Goal: Task Accomplishment & Management: Use online tool/utility

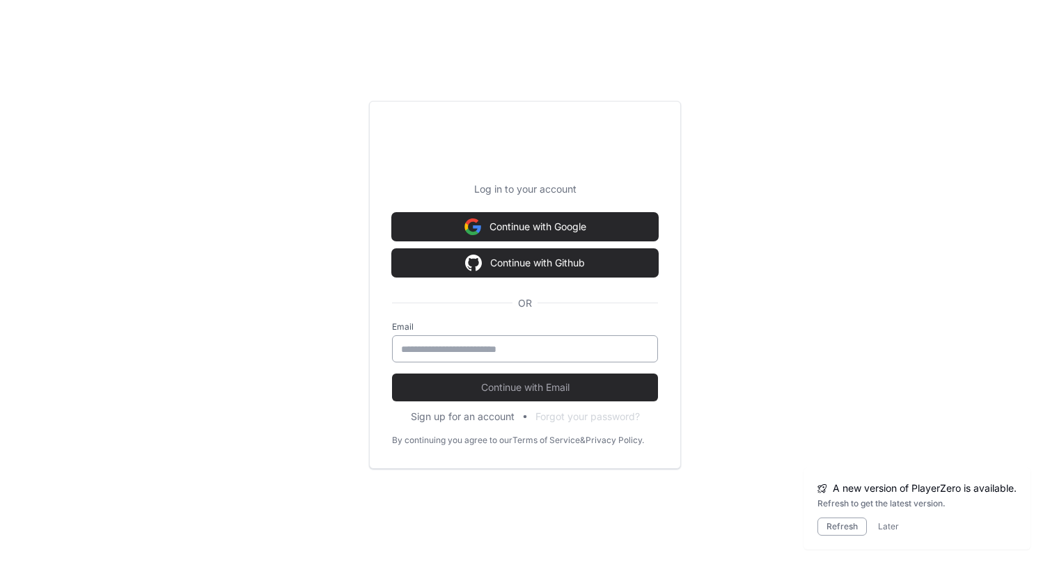
click at [544, 337] on div at bounding box center [525, 349] width 266 height 27
drag, startPoint x: 540, startPoint y: 344, endPoint x: 539, endPoint y: 356, distance: 11.9
click at [540, 344] on input "email" at bounding box center [525, 350] width 248 height 14
type input "**********"
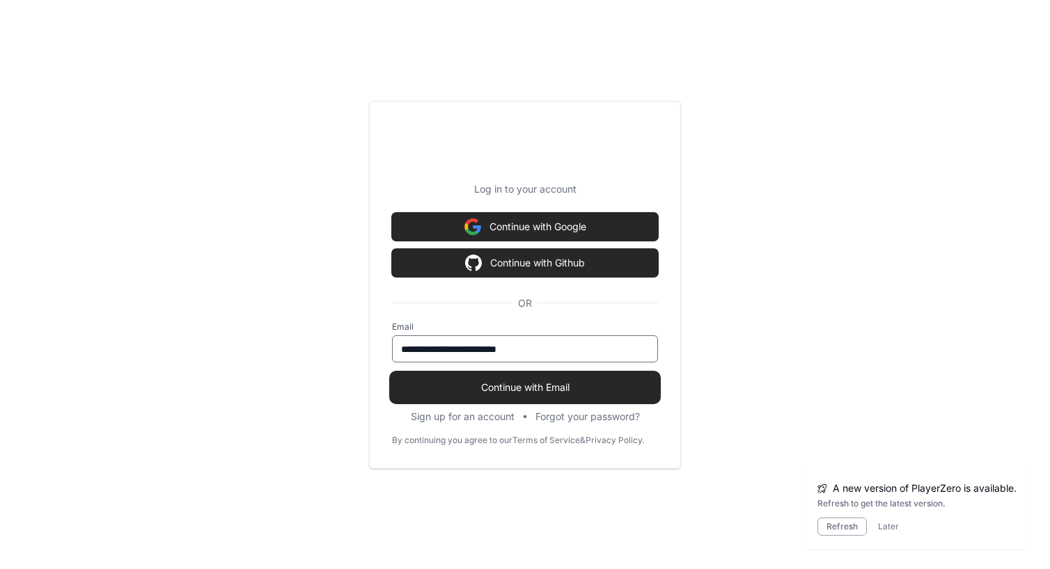
click at [539, 391] on span "Continue with Email" at bounding box center [525, 388] width 266 height 14
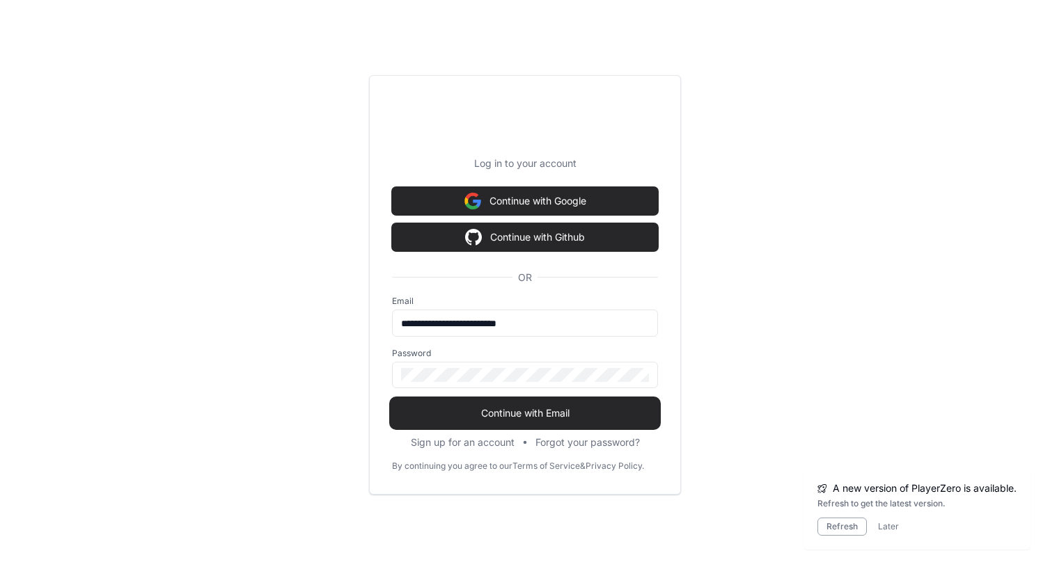
click at [536, 404] on button "Continue with Email" at bounding box center [525, 414] width 266 height 28
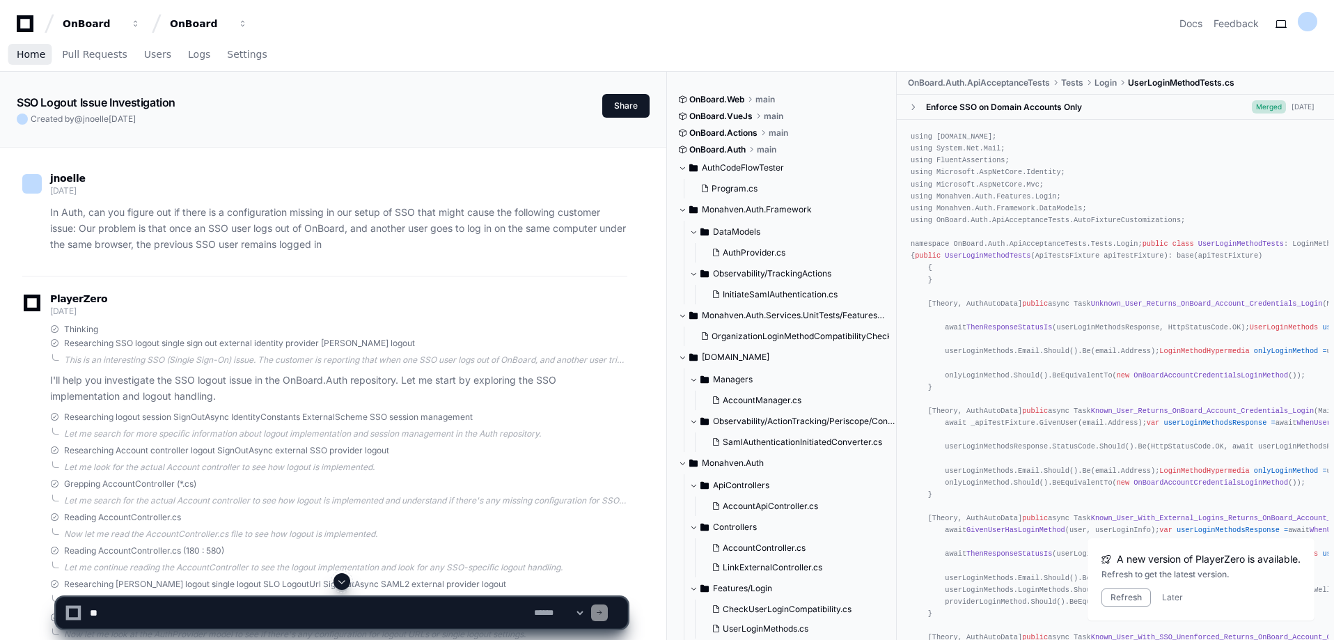
click at [31, 55] on span "Home" at bounding box center [31, 54] width 29 height 8
click at [91, 26] on div "OnBoard" at bounding box center [93, 24] width 60 height 14
click at [123, 26] on div "OnBoard" at bounding box center [93, 24] width 60 height 14
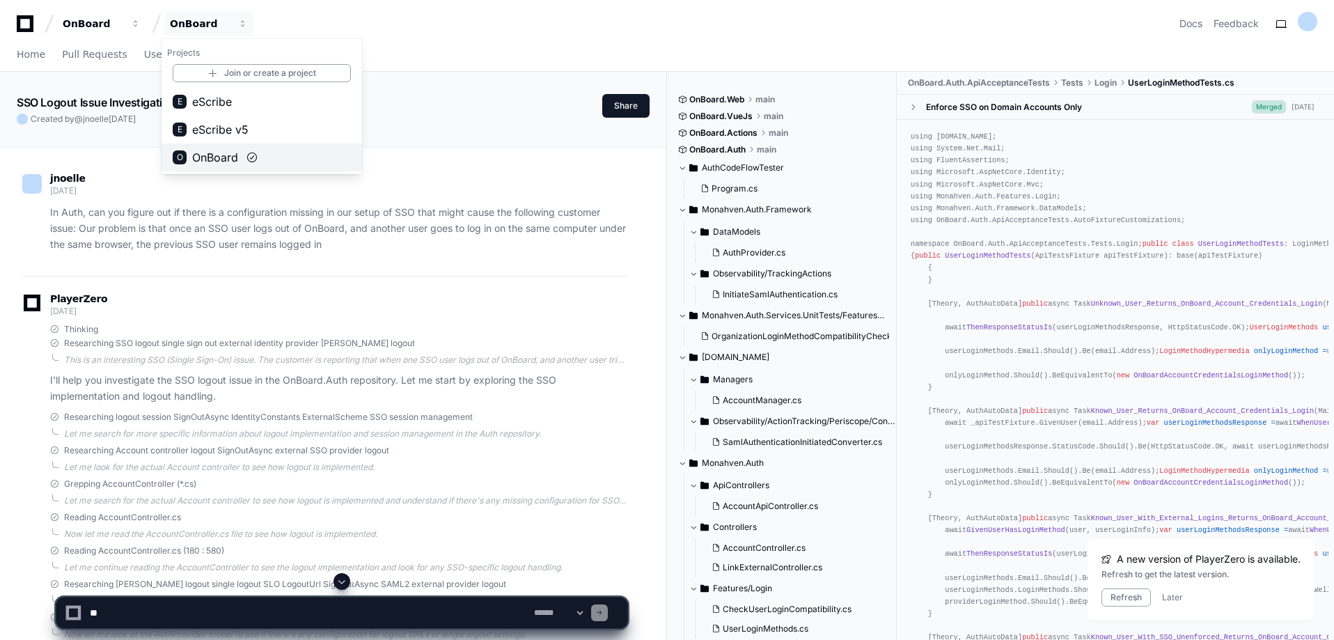
click at [214, 152] on span "OnBoard" at bounding box center [215, 157] width 46 height 17
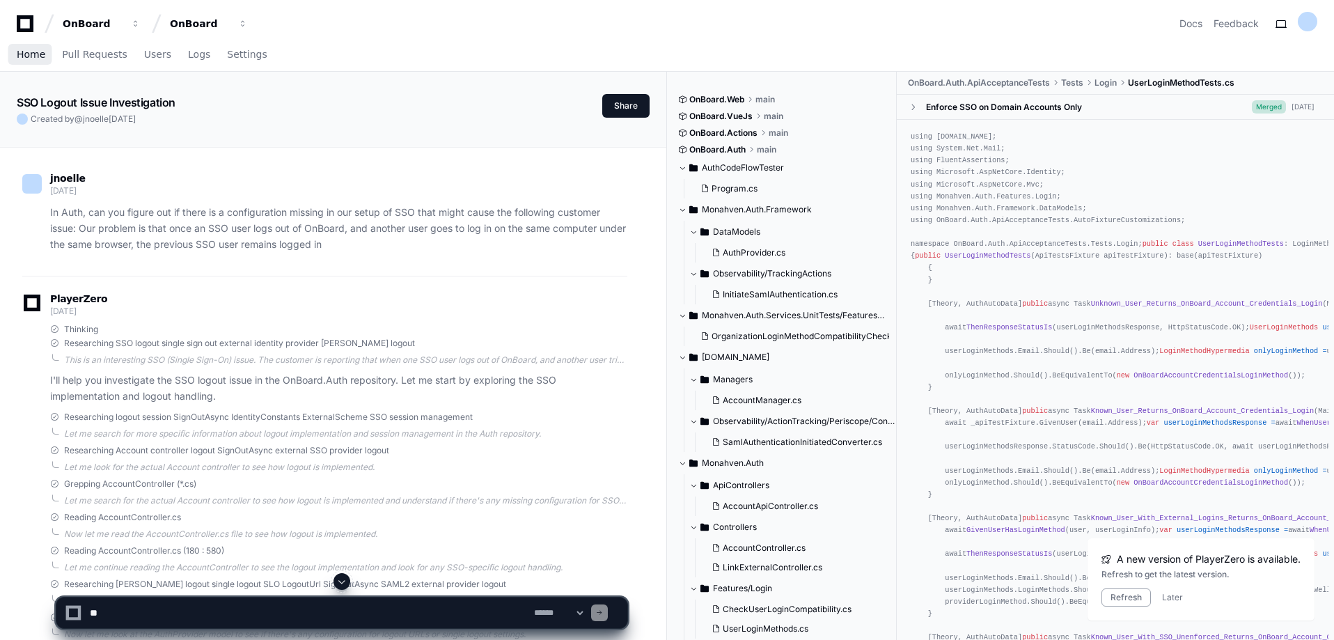
click at [31, 55] on span "Home" at bounding box center [31, 54] width 29 height 8
click at [1049, 569] on button "Refresh" at bounding box center [1125, 597] width 49 height 18
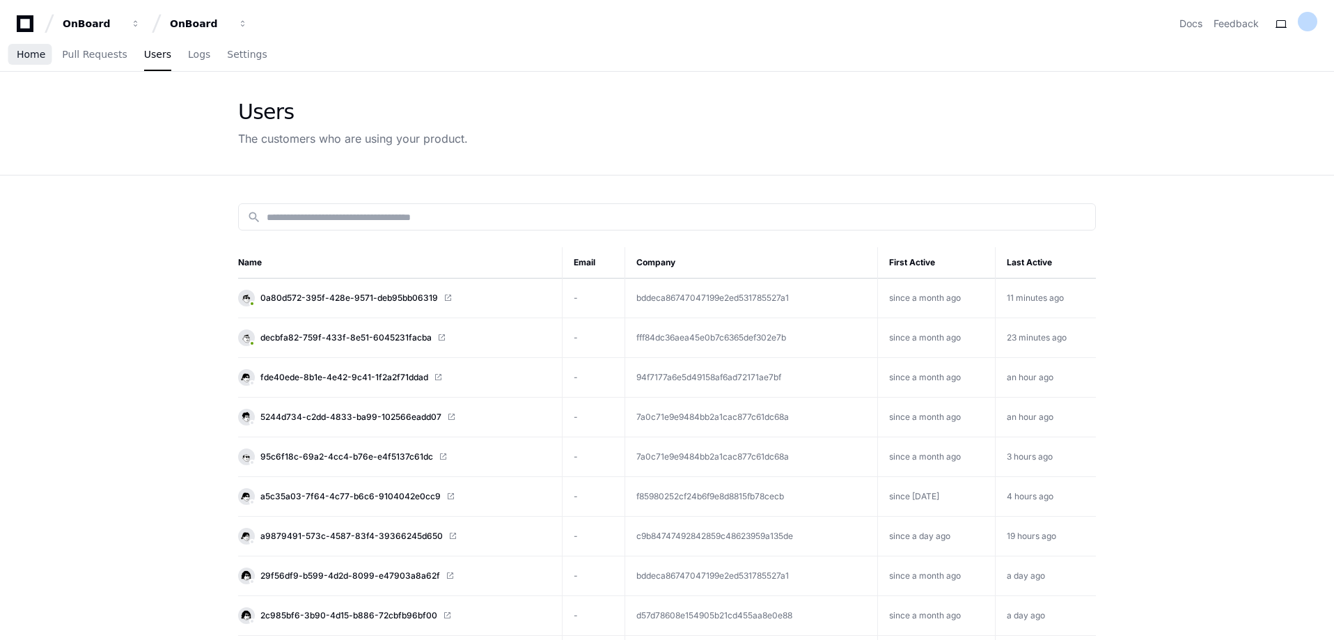
click at [35, 52] on span "Home" at bounding box center [31, 54] width 29 height 8
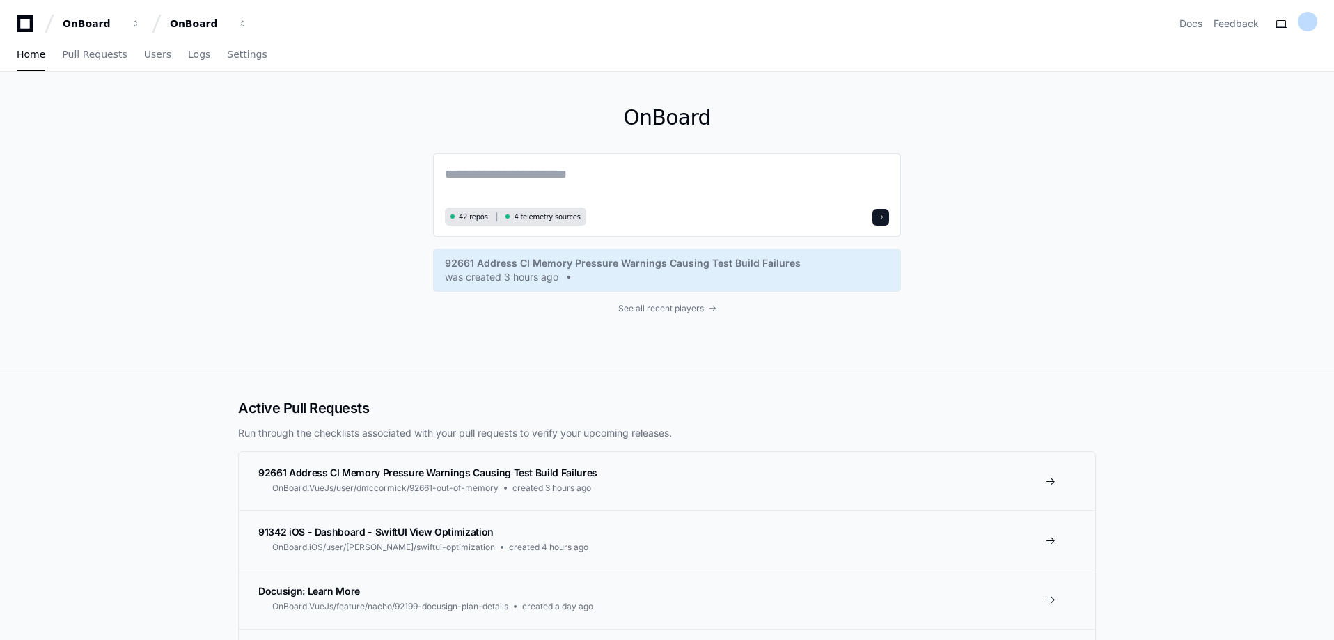
click at [567, 171] on textarea at bounding box center [667, 183] width 444 height 39
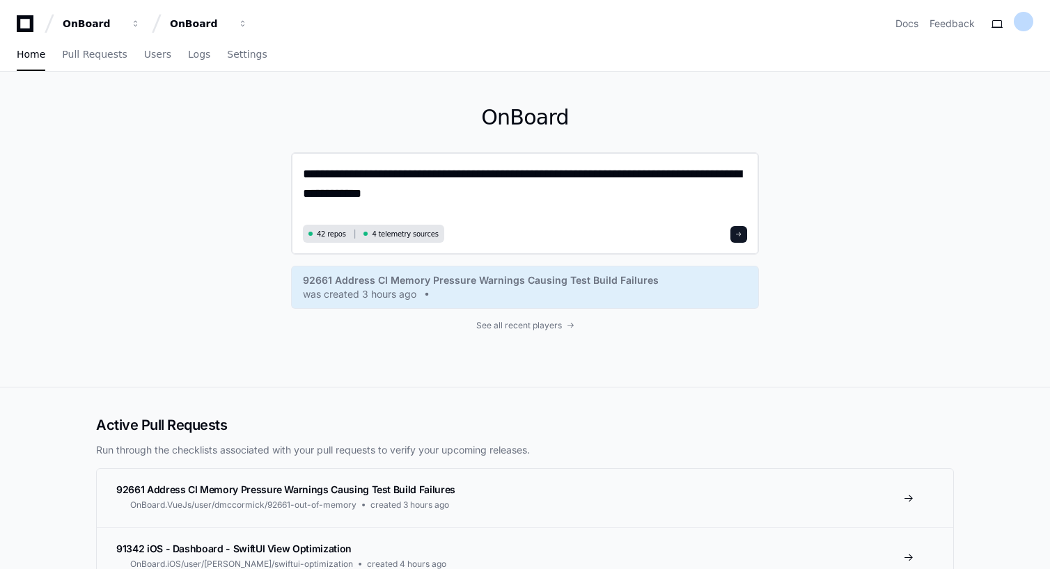
click at [436, 190] on textarea "**********" at bounding box center [525, 192] width 444 height 56
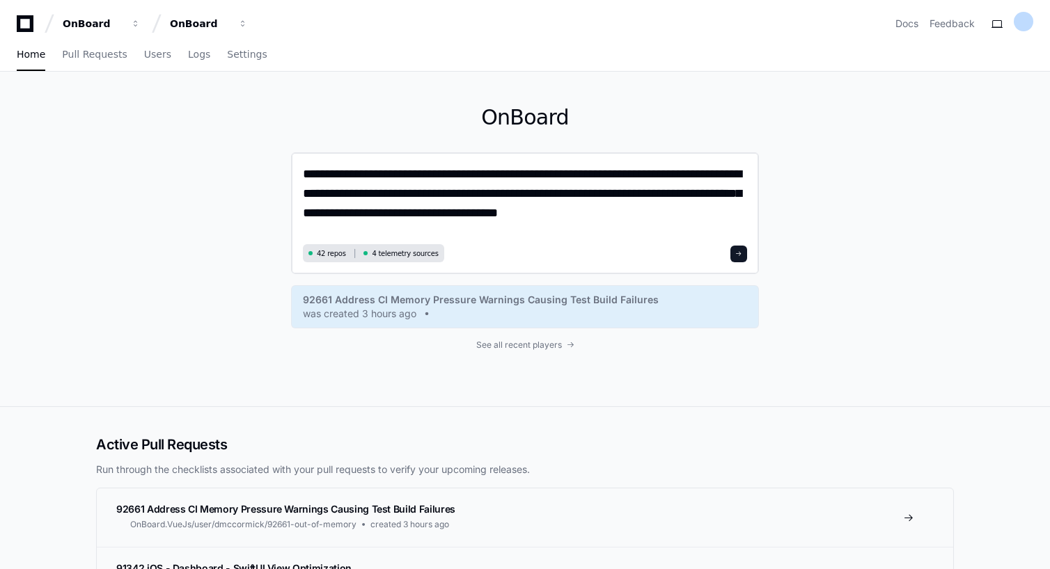
type textarea "**********"
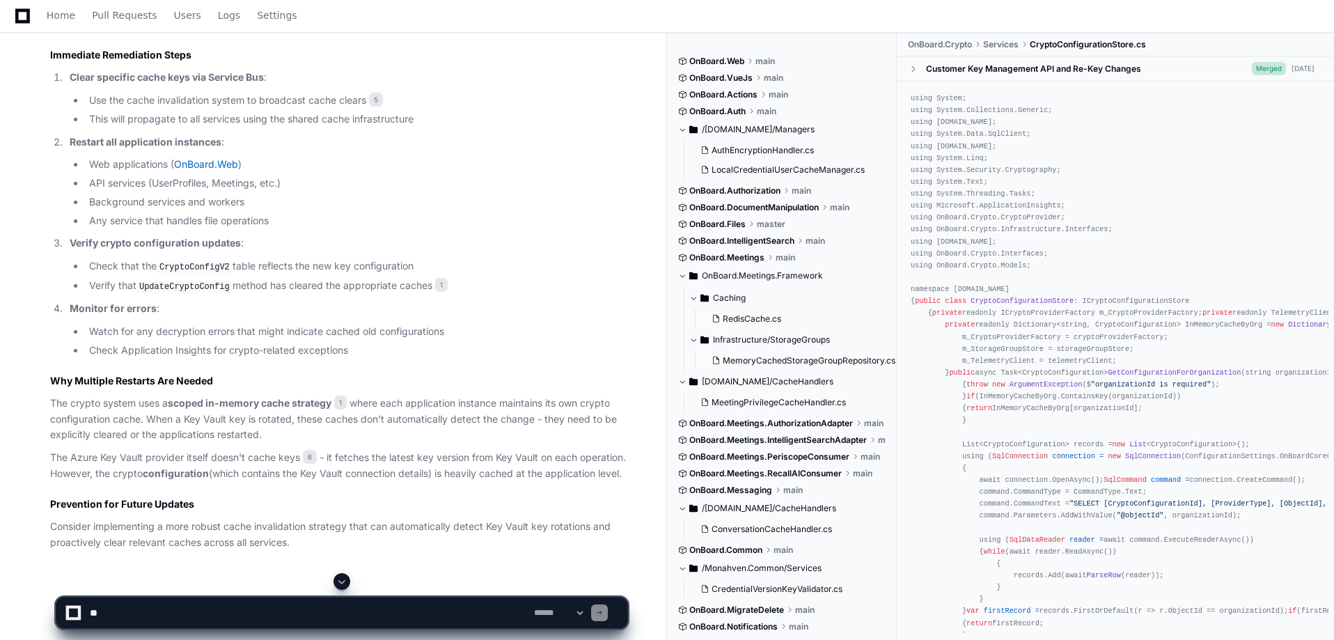
scroll to position [1218, 0]
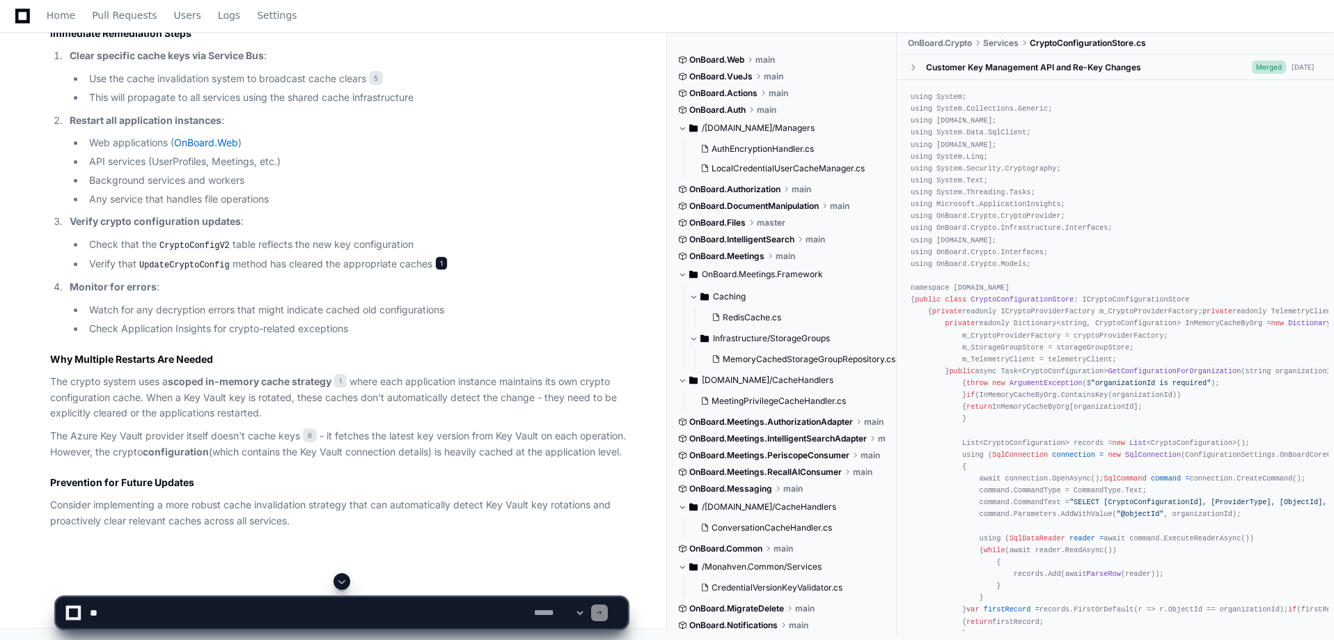
click at [438, 265] on span "1" at bounding box center [441, 263] width 13 height 14
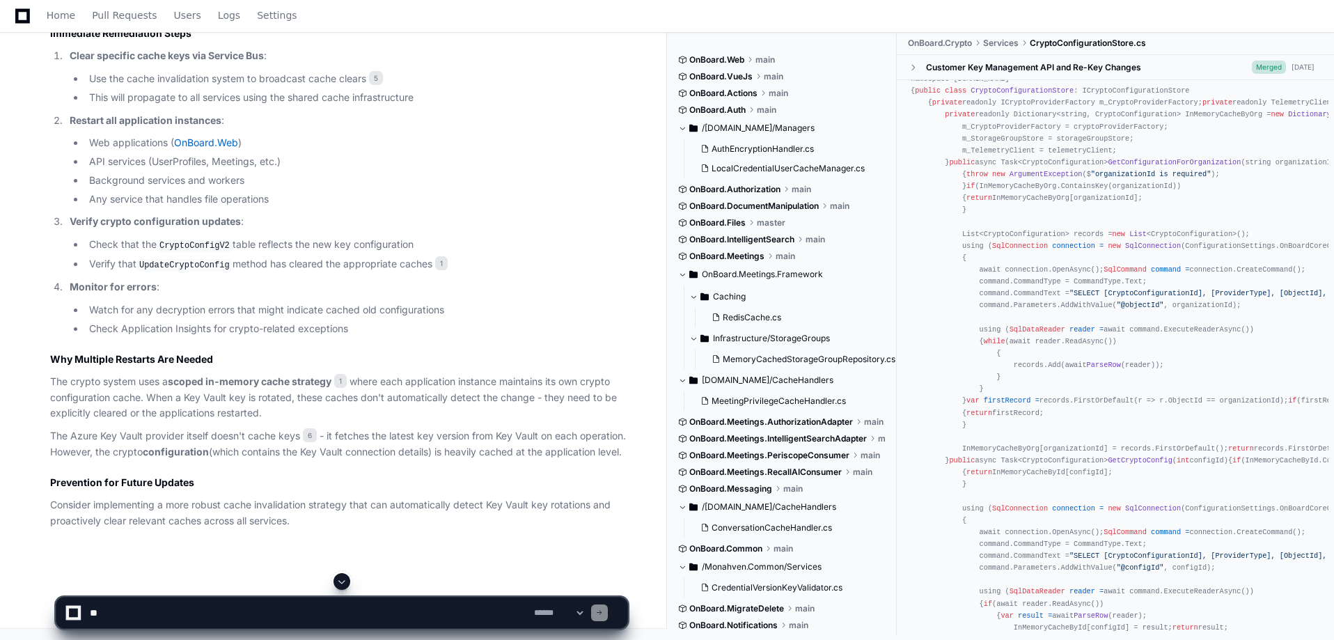
scroll to position [1099, 0]
